Goal: Task Accomplishment & Management: Manage account settings

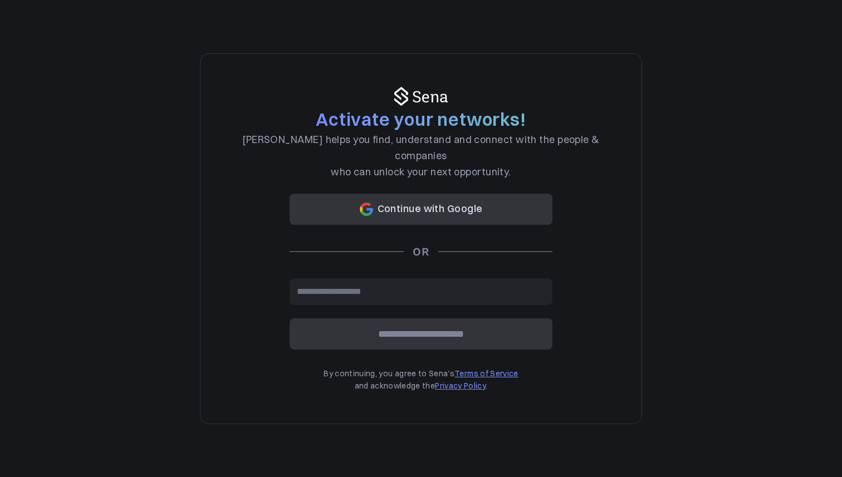
click at [439, 207] on button "Continue with Google" at bounding box center [421, 209] width 263 height 31
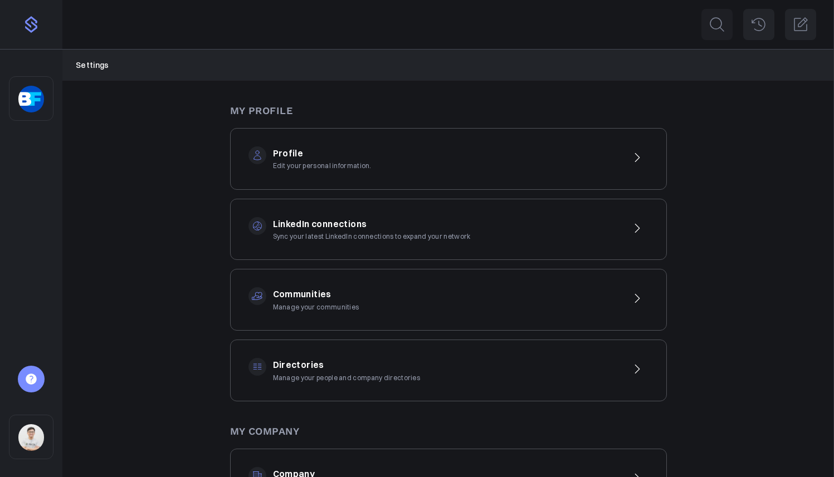
click at [423, 282] on div "Communities Manage your communities" at bounding box center [448, 300] width 437 height 62
click at [384, 430] on h3 "My Company" at bounding box center [448, 432] width 437 height 16
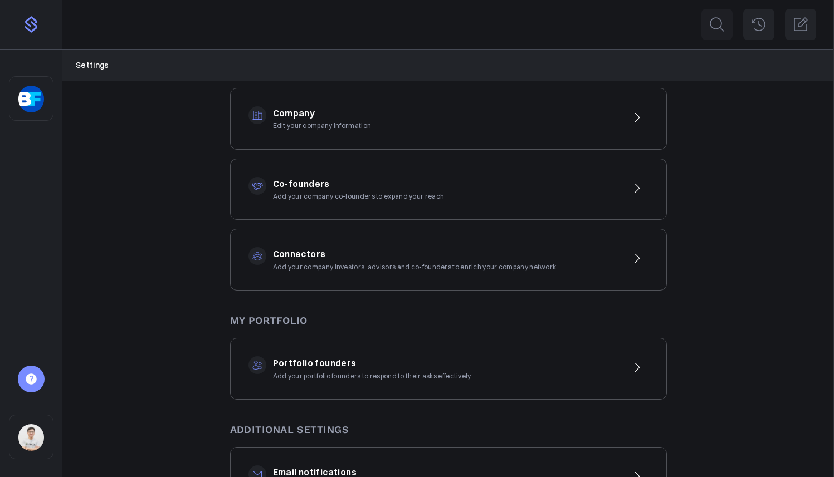
scroll to position [484, 0]
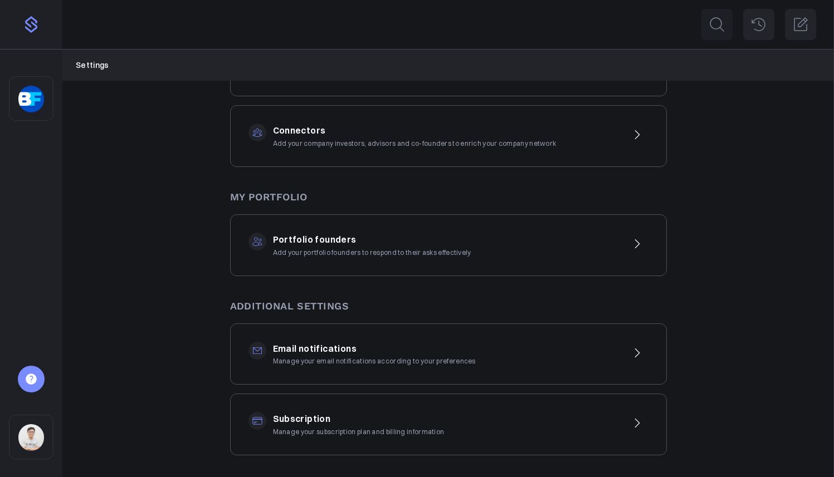
click at [461, 240] on h3 "Portfolio founders" at bounding box center [372, 240] width 198 height 14
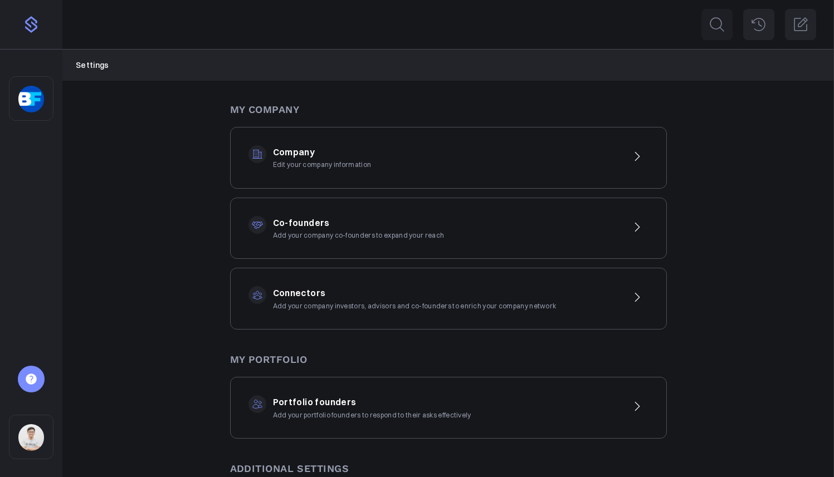
scroll to position [288, 0]
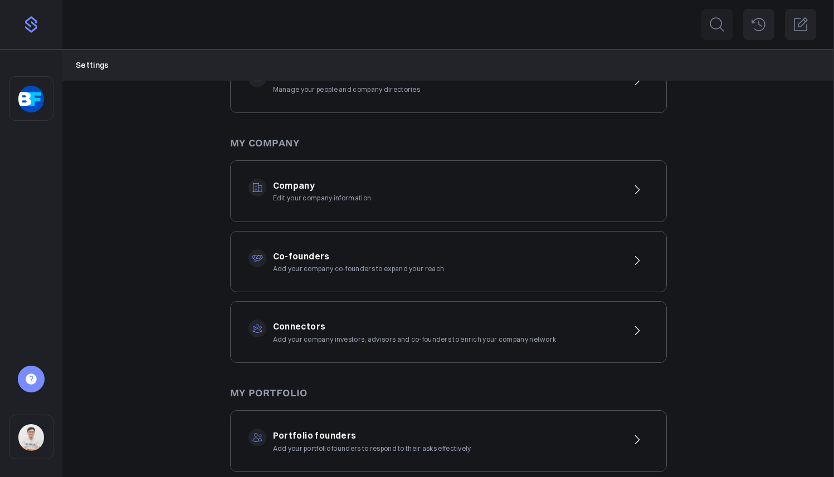
click at [440, 247] on div "Co-founders Add your company co-founders to expand your reach" at bounding box center [448, 262] width 437 height 62
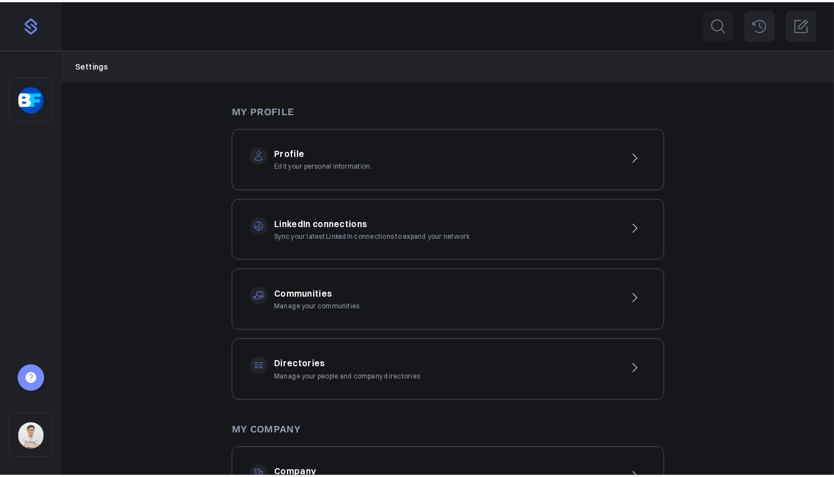
scroll to position [288, 0]
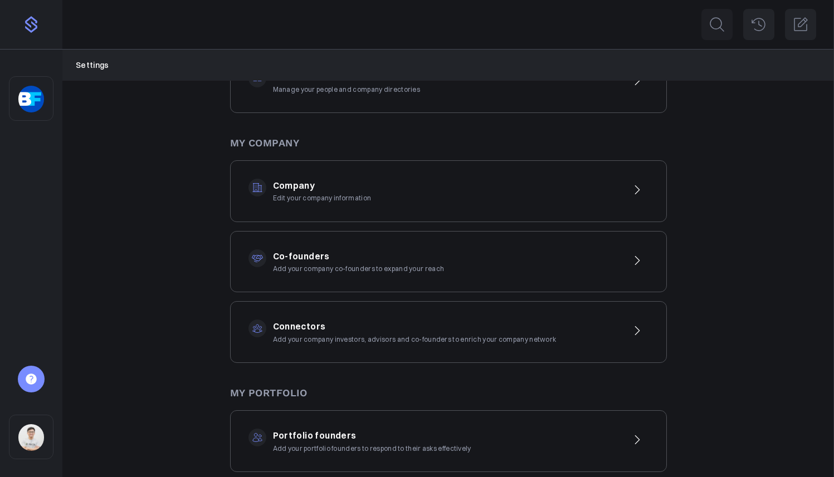
click at [453, 316] on div "Connectors Add your company investors, advisors and co-founders to enrich your …" at bounding box center [448, 332] width 437 height 62
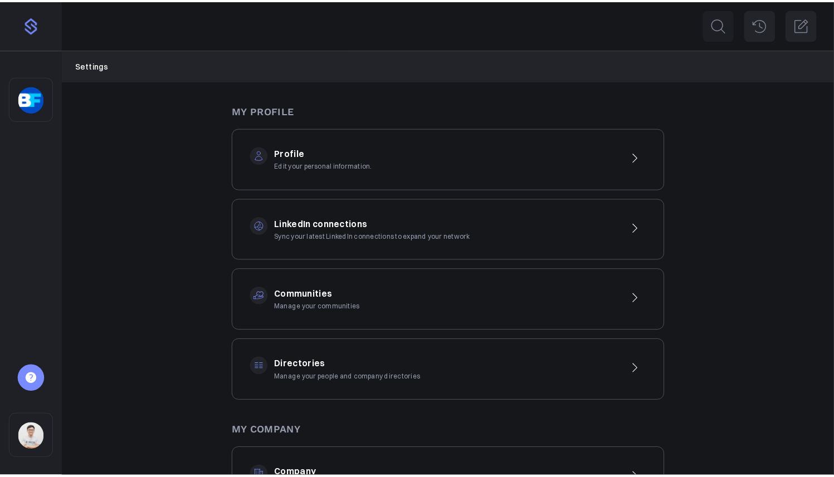
scroll to position [288, 0]
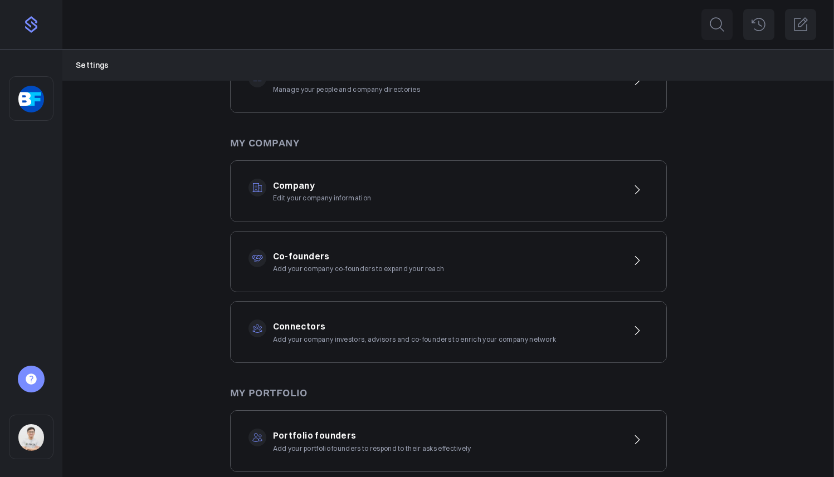
click at [399, 187] on div "Company Edit your company information" at bounding box center [448, 191] width 437 height 62
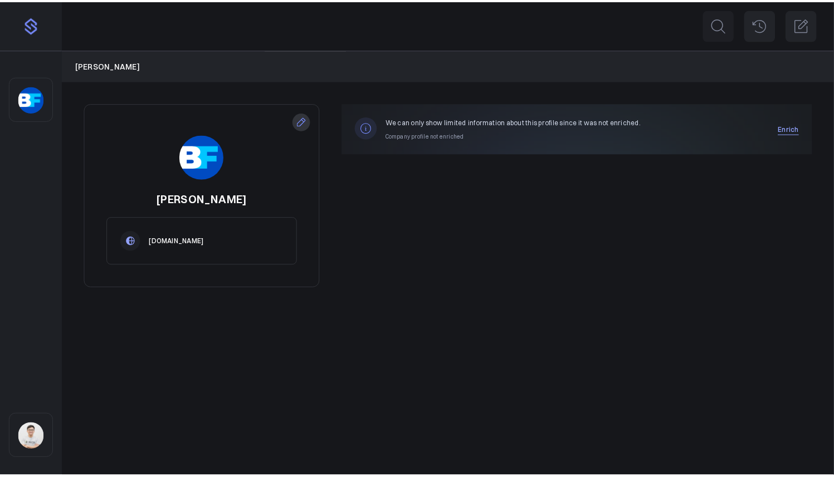
scroll to position [288, 0]
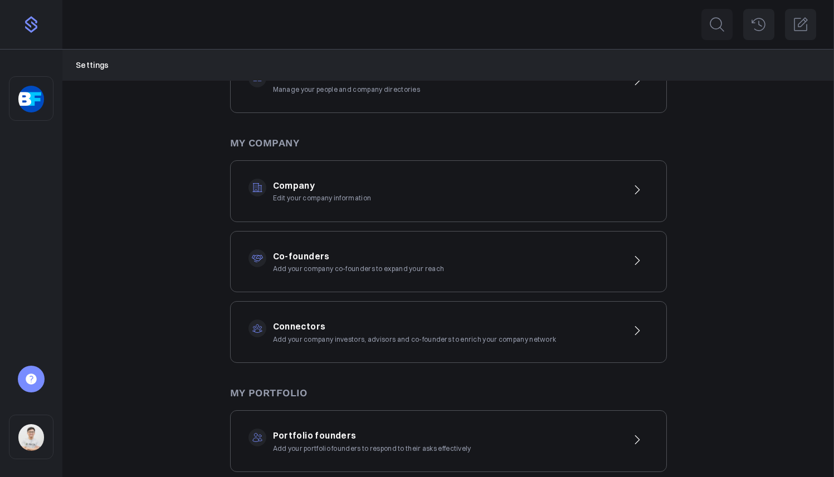
scroll to position [242, 0]
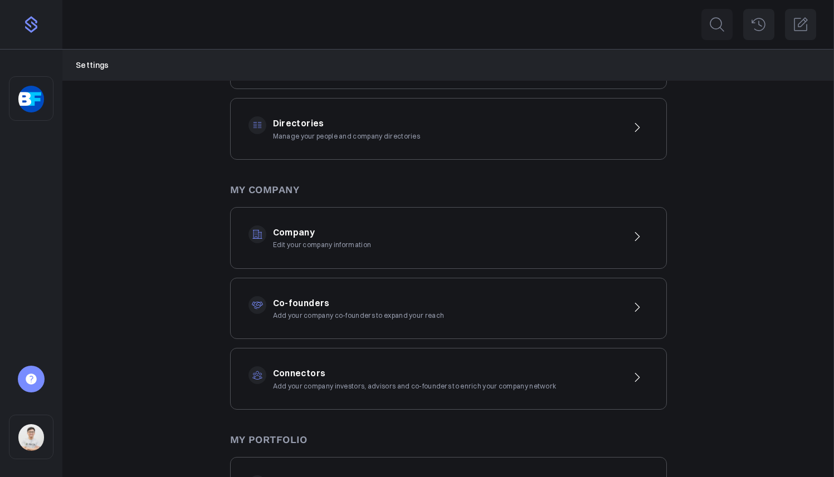
click at [439, 153] on div "Directories Manage your people and company directories" at bounding box center [448, 129] width 437 height 62
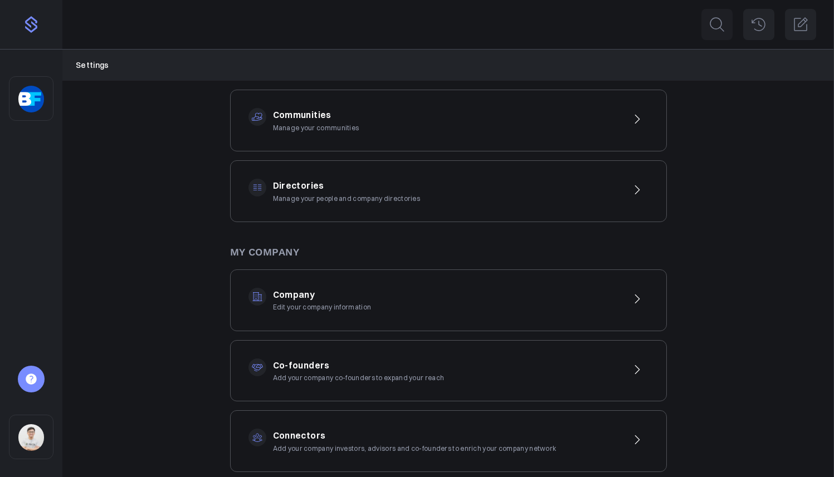
click at [486, 129] on div "Communities Manage your communities" at bounding box center [448, 121] width 437 height 62
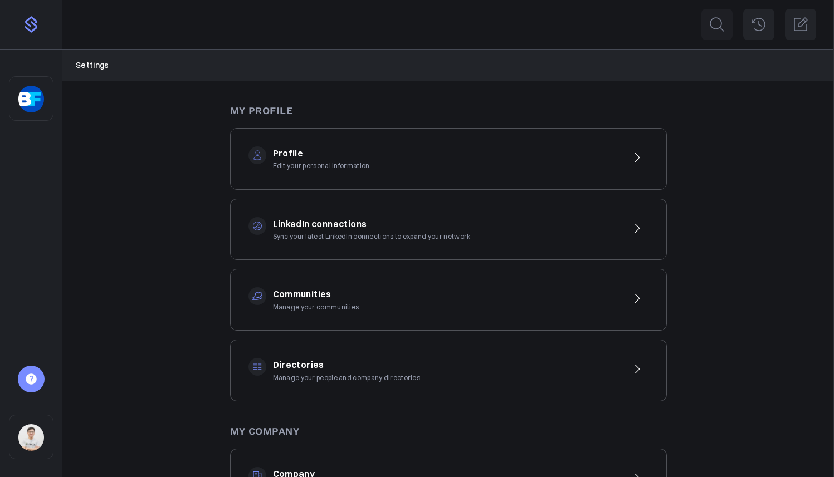
click at [352, 224] on h3 "LinkedIn connections" at bounding box center [372, 224] width 198 height 14
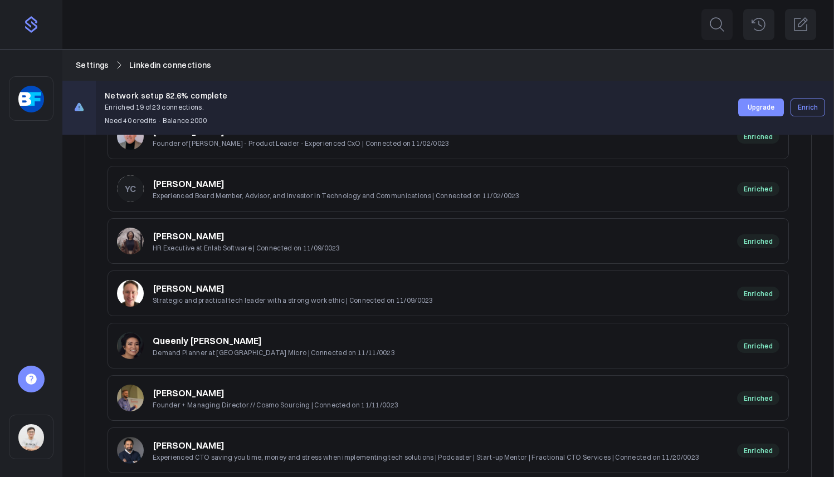
scroll to position [841, 0]
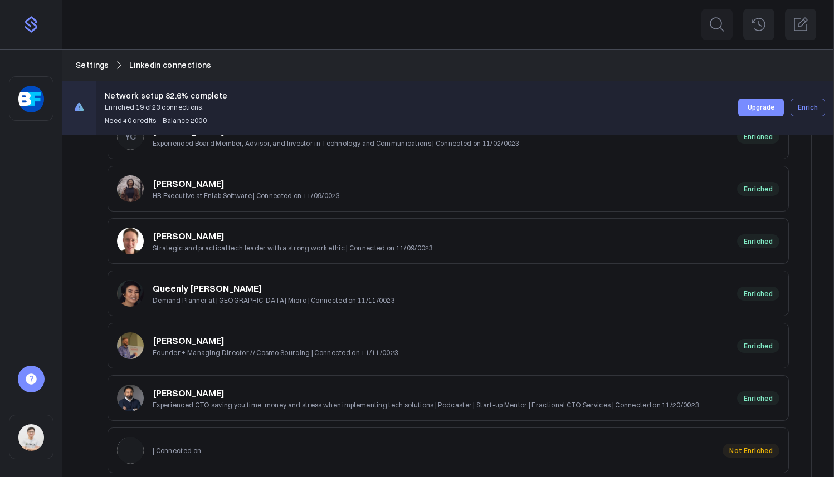
click at [766, 110] on button "Upgrade" at bounding box center [761, 108] width 46 height 18
